Goal: Transaction & Acquisition: Purchase product/service

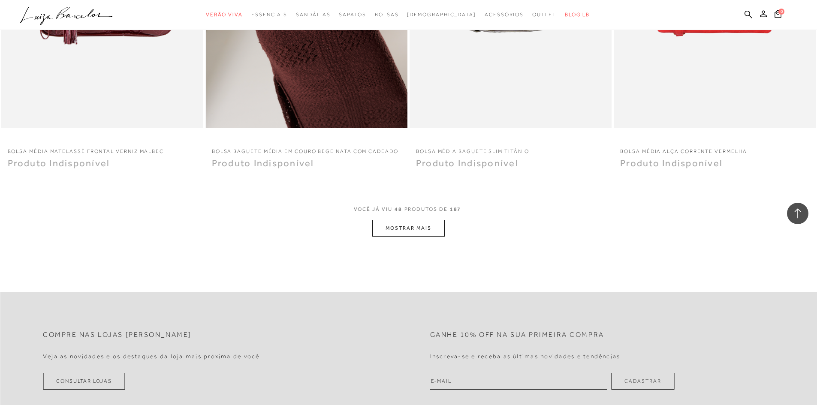
scroll to position [4331, 0]
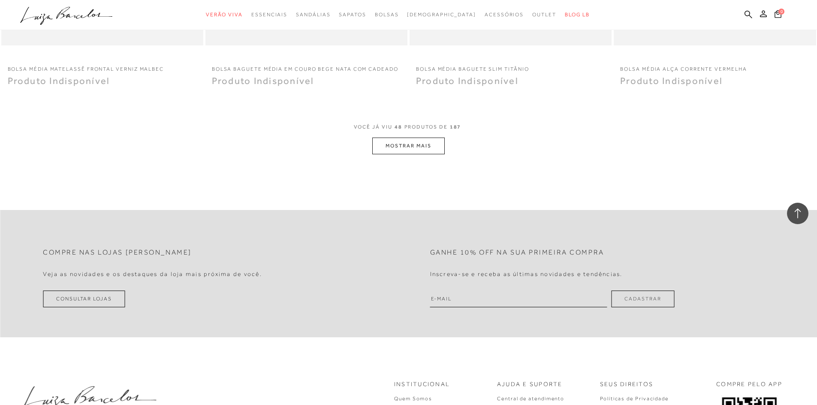
click at [411, 144] on button "MOSTRAR MAIS" at bounding box center [408, 146] width 72 height 17
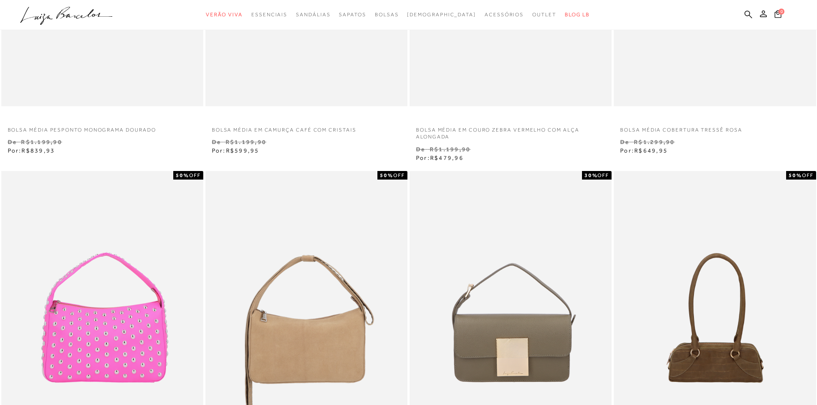
scroll to position [0, 0]
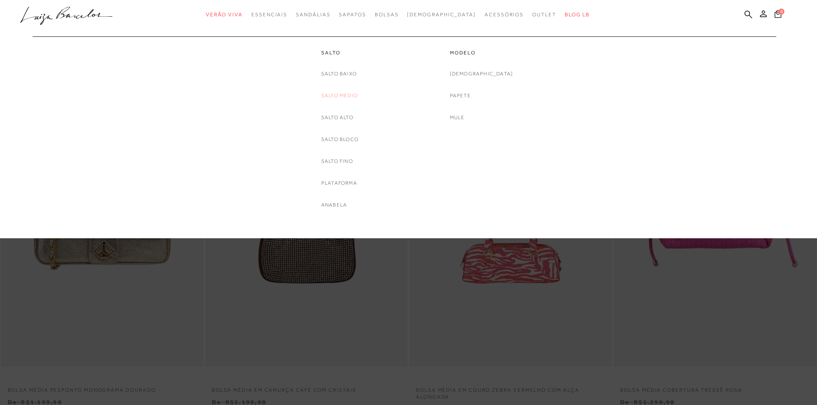
click at [343, 94] on link "Salto Médio" at bounding box center [339, 95] width 36 height 9
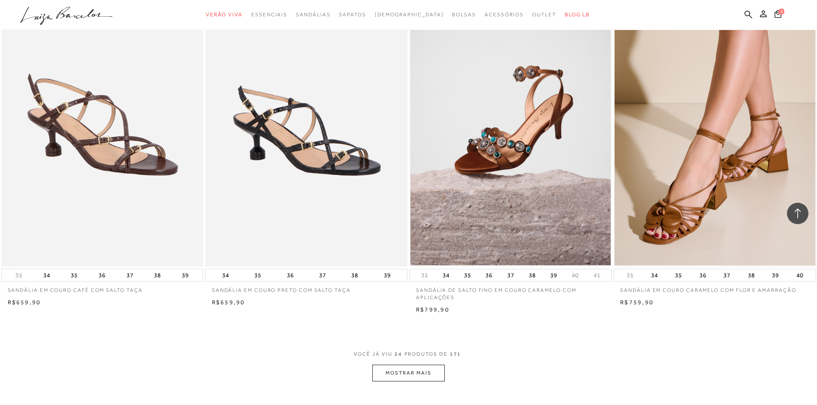
scroll to position [1887, 0]
click at [411, 376] on button "MOSTRAR MAIS" at bounding box center [408, 373] width 72 height 17
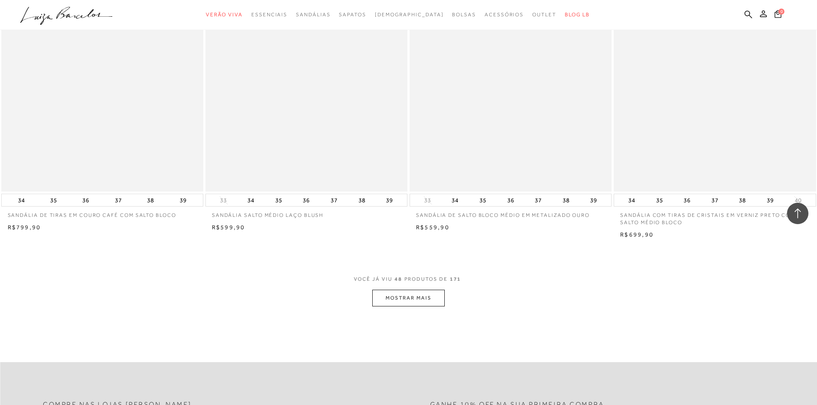
scroll to position [4117, 0]
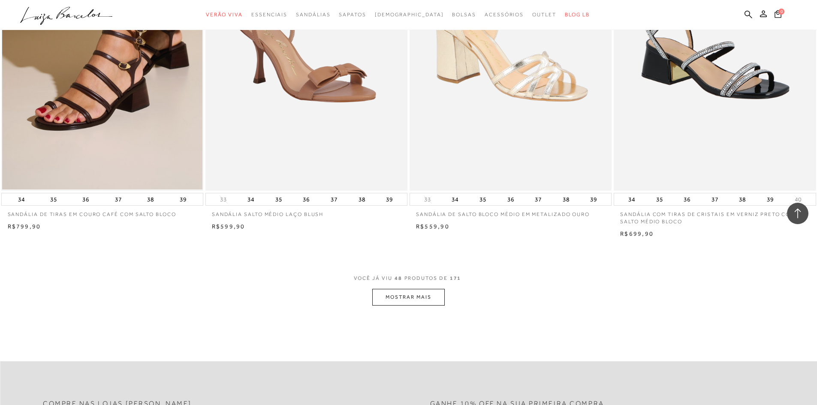
click at [421, 298] on button "MOSTRAR MAIS" at bounding box center [408, 297] width 72 height 17
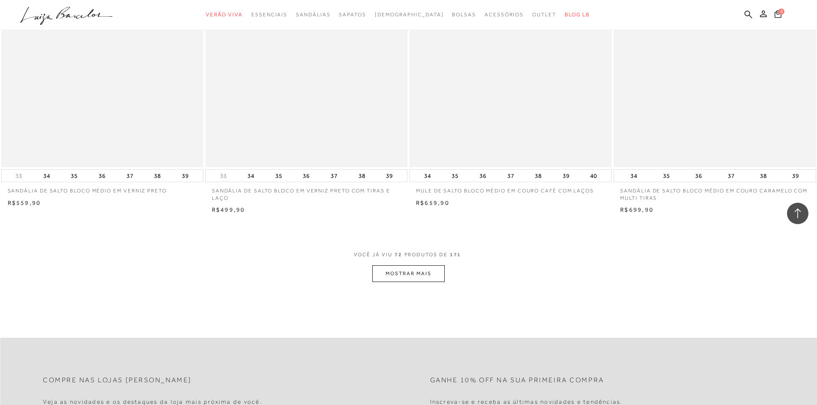
scroll to position [6304, 0]
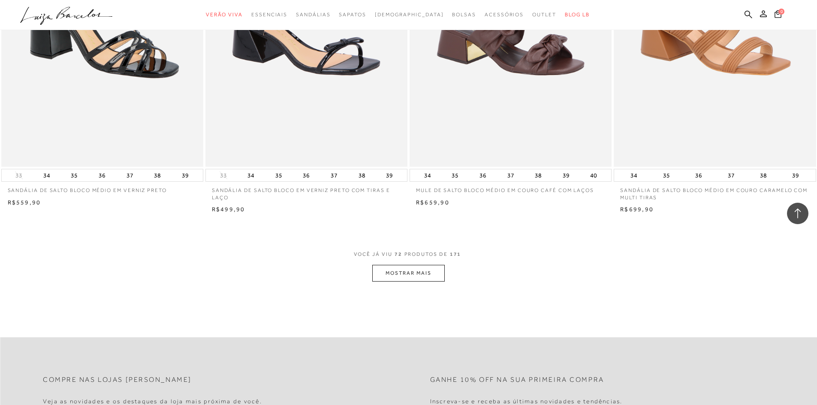
click at [422, 274] on button "MOSTRAR MAIS" at bounding box center [408, 273] width 72 height 17
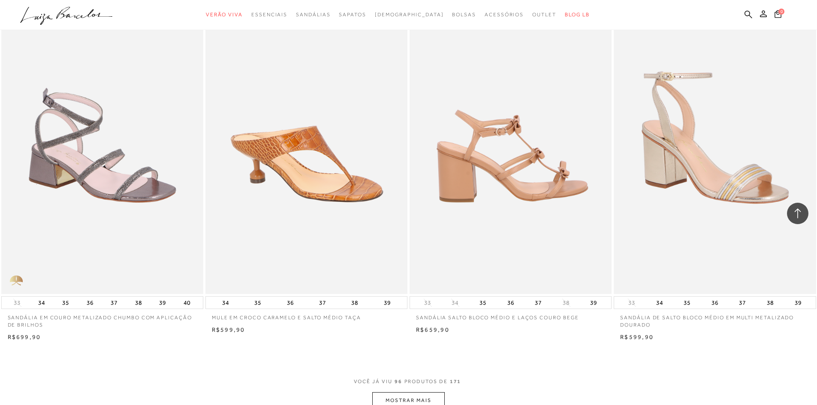
scroll to position [8405, 0]
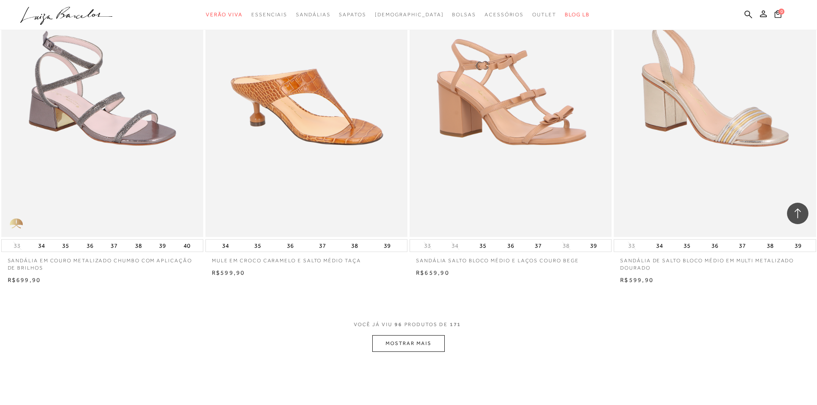
click at [431, 347] on button "MOSTRAR MAIS" at bounding box center [408, 343] width 72 height 17
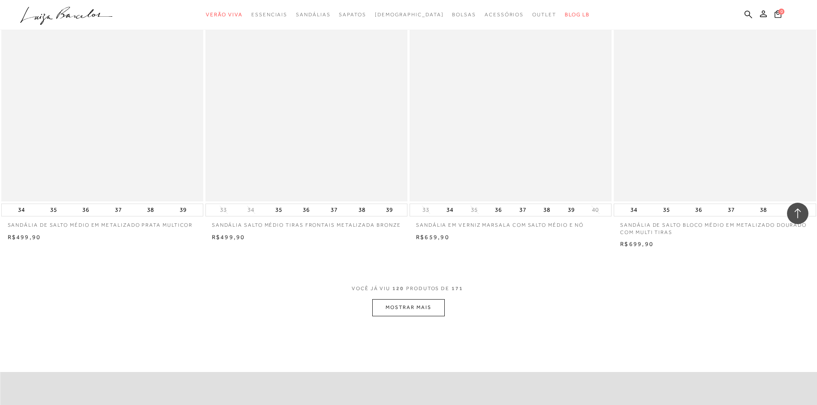
scroll to position [10678, 0]
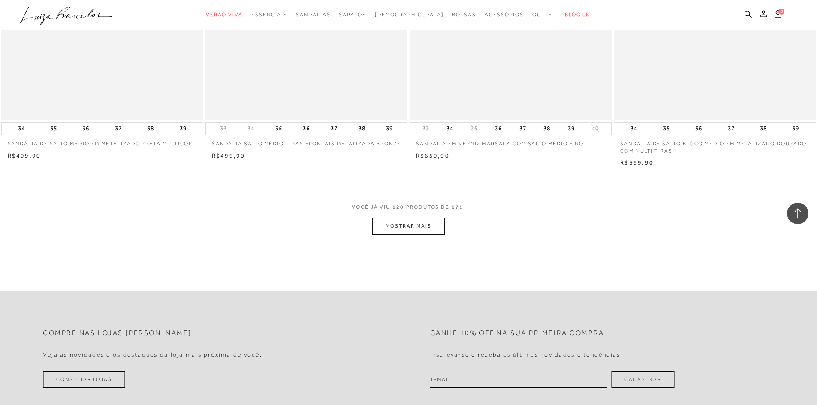
click at [404, 230] on button "MOSTRAR MAIS" at bounding box center [408, 226] width 72 height 17
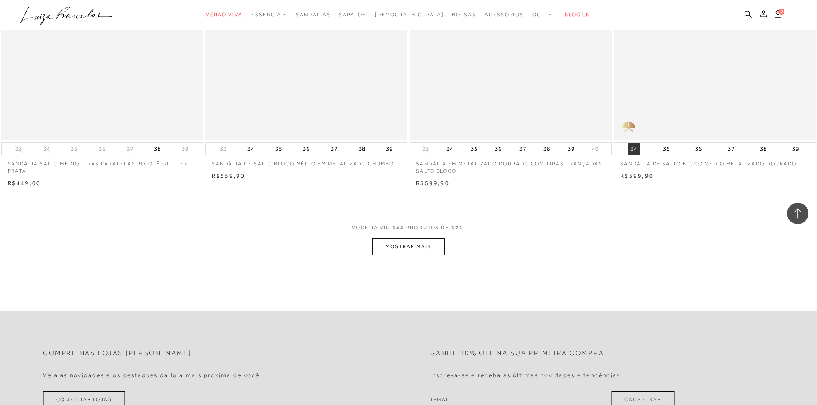
scroll to position [12908, 0]
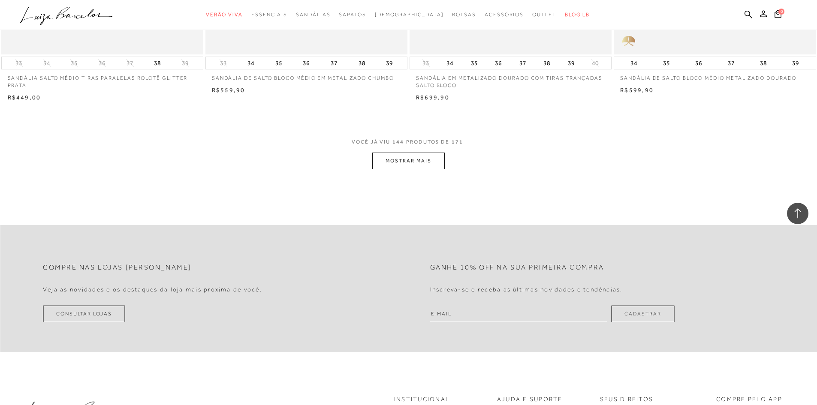
click at [399, 163] on button "MOSTRAR MAIS" at bounding box center [408, 161] width 72 height 17
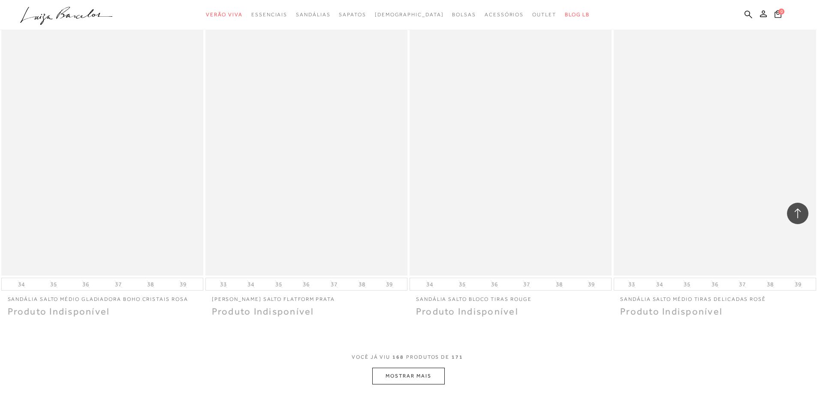
scroll to position [14966, 0]
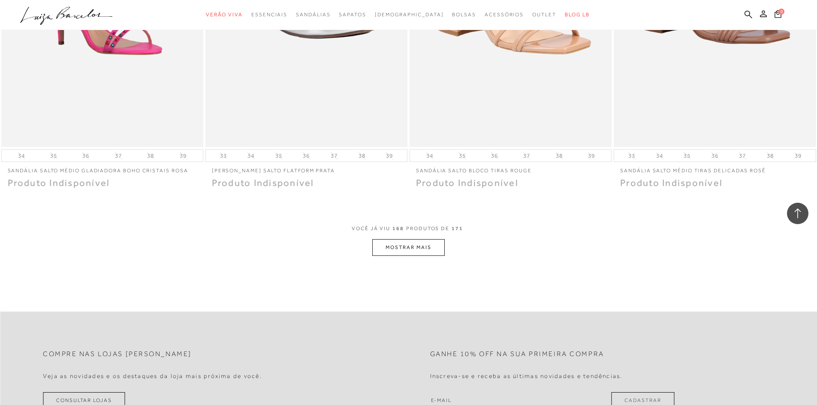
click at [408, 248] on button "MOSTRAR MAIS" at bounding box center [408, 247] width 72 height 17
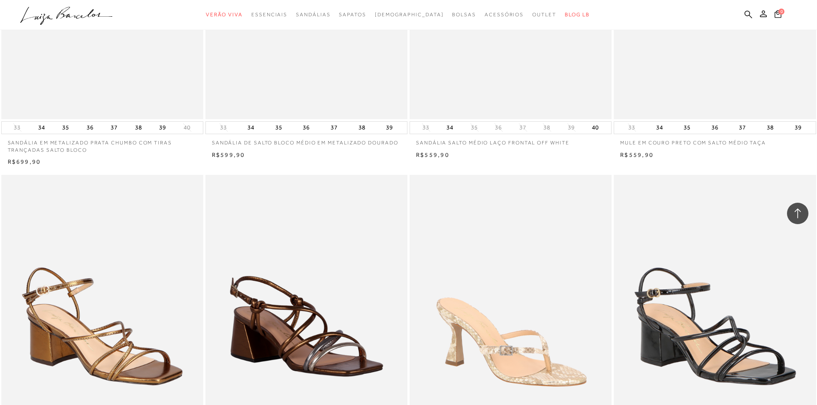
scroll to position [13851, 0]
